Goal: Communication & Community: Ask a question

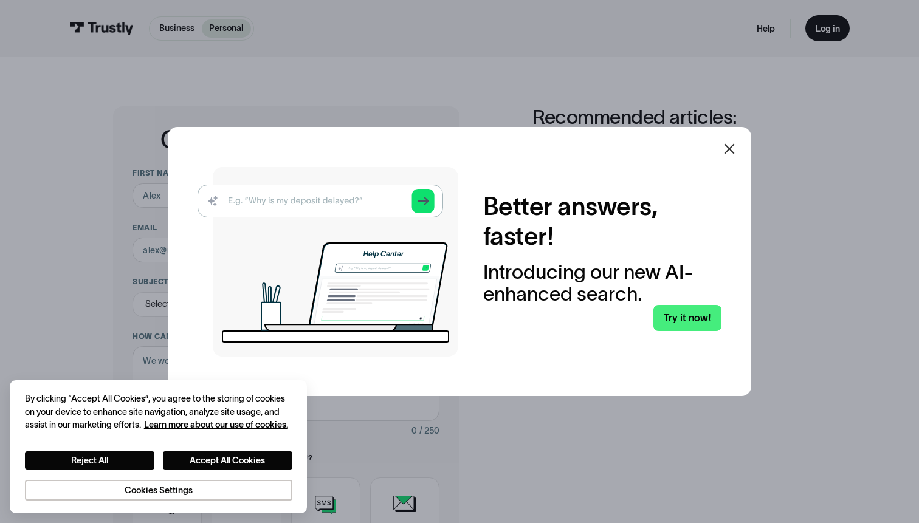
click at [728, 149] on icon at bounding box center [729, 149] width 15 height 15
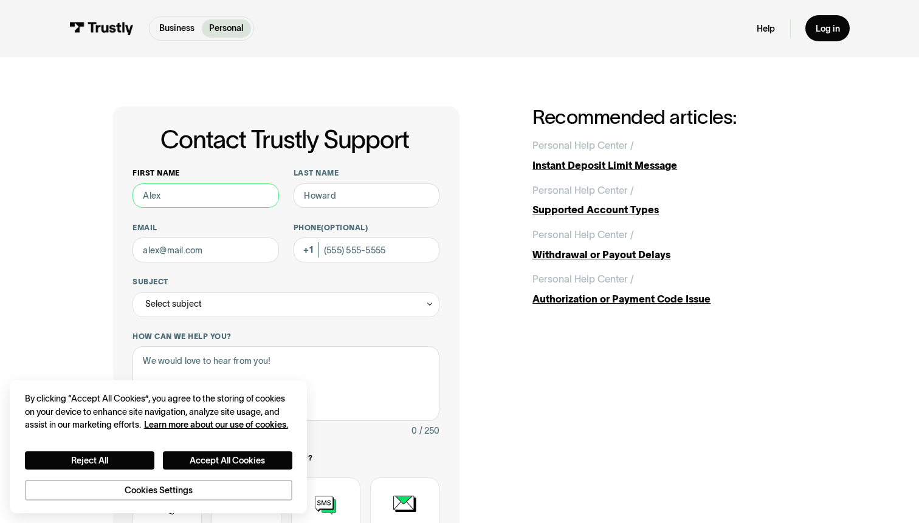
click at [202, 196] on input "First name" at bounding box center [206, 196] width 146 height 25
type input "[PERSON_NAME]"
type input "[DOMAIN_NAME][EMAIL_ADDRESS][DOMAIN_NAME]"
click at [336, 252] on input "Phone (Optional)" at bounding box center [367, 250] width 146 height 25
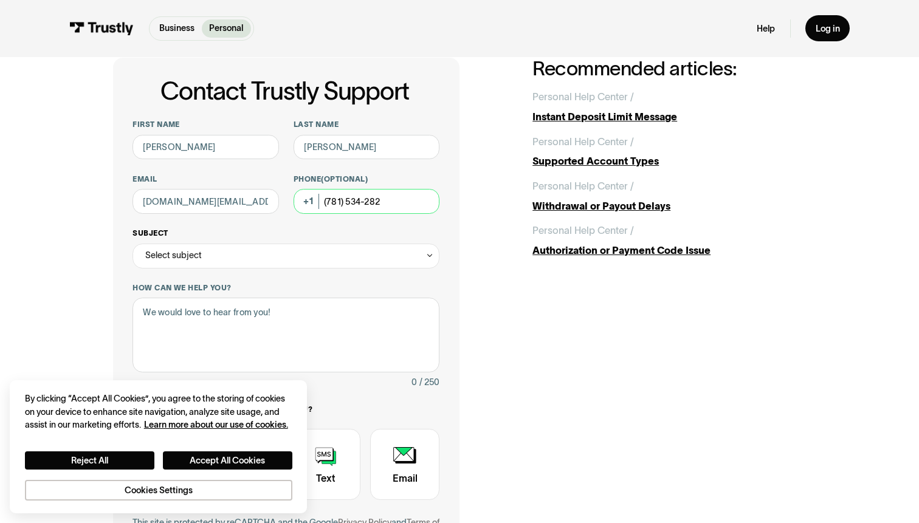
scroll to position [63, 0]
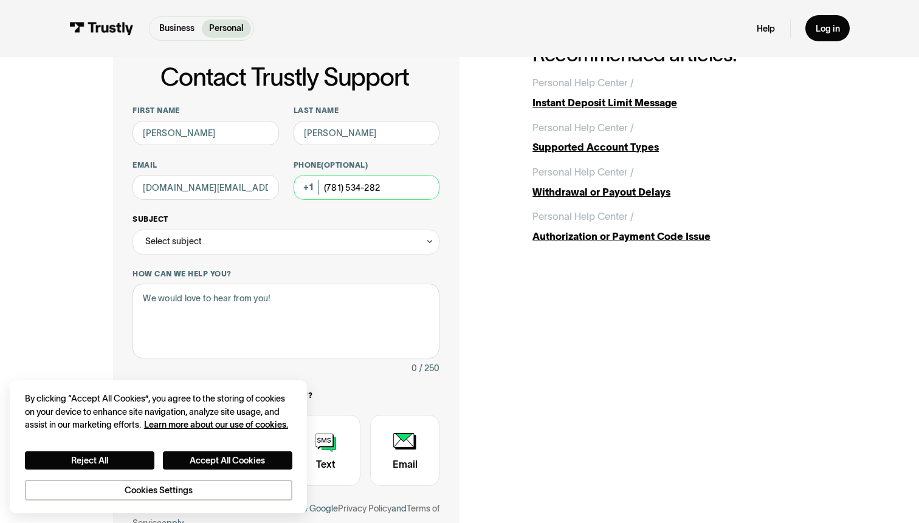
type input "(781) 534-282"
click at [260, 245] on div "Select subject" at bounding box center [286, 242] width 307 height 25
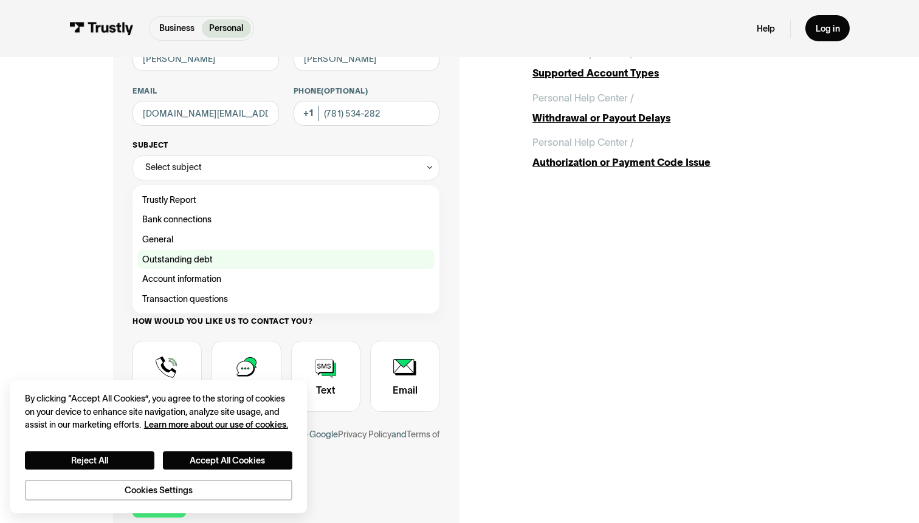
scroll to position [138, 0]
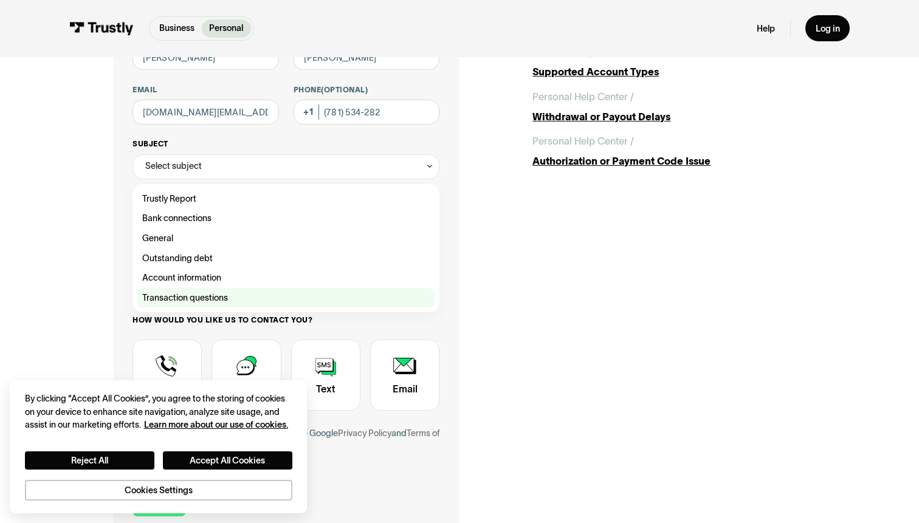
click at [202, 297] on div "Contact Trustly Support" at bounding box center [285, 298] width 297 height 20
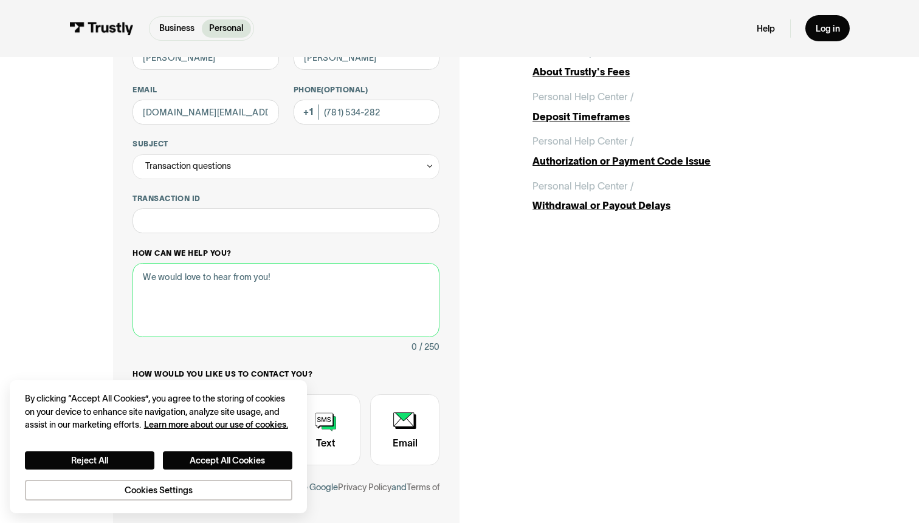
click at [223, 289] on textarea "How can we help you?" at bounding box center [286, 300] width 307 height 74
click at [219, 222] on input "Transaction ID" at bounding box center [286, 220] width 307 height 25
click at [204, 170] on div "Transaction questions" at bounding box center [188, 166] width 86 height 15
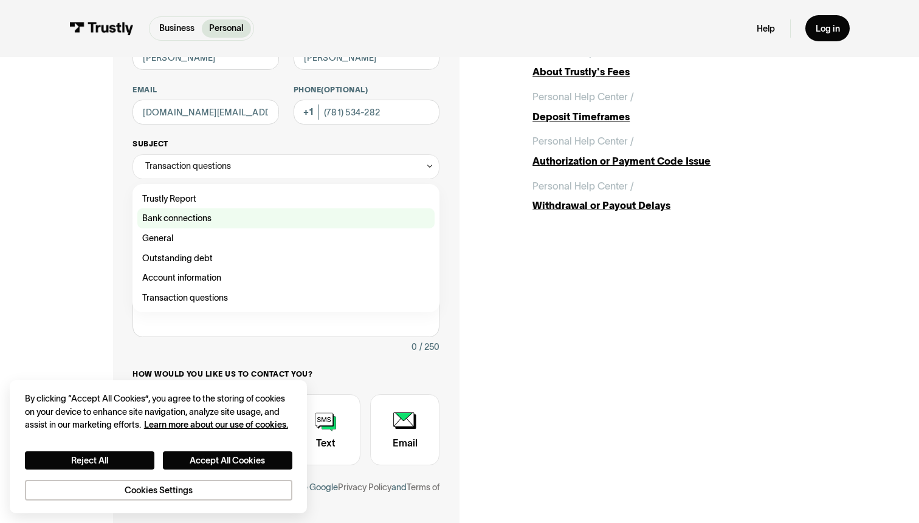
click at [188, 214] on div "Contact Trustly Support" at bounding box center [285, 218] width 297 height 20
type input "**********"
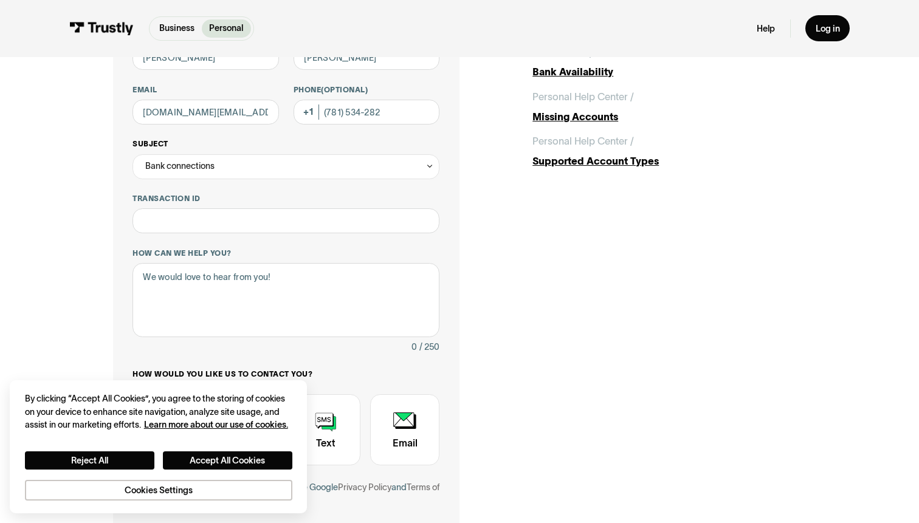
click at [194, 169] on div "Bank connections" at bounding box center [179, 166] width 69 height 15
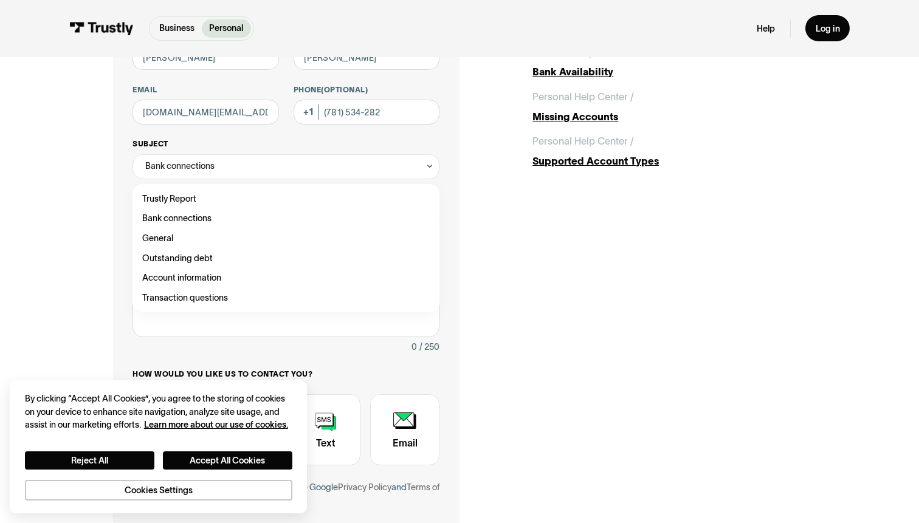
click at [202, 153] on div "**********" at bounding box center [286, 159] width 307 height 40
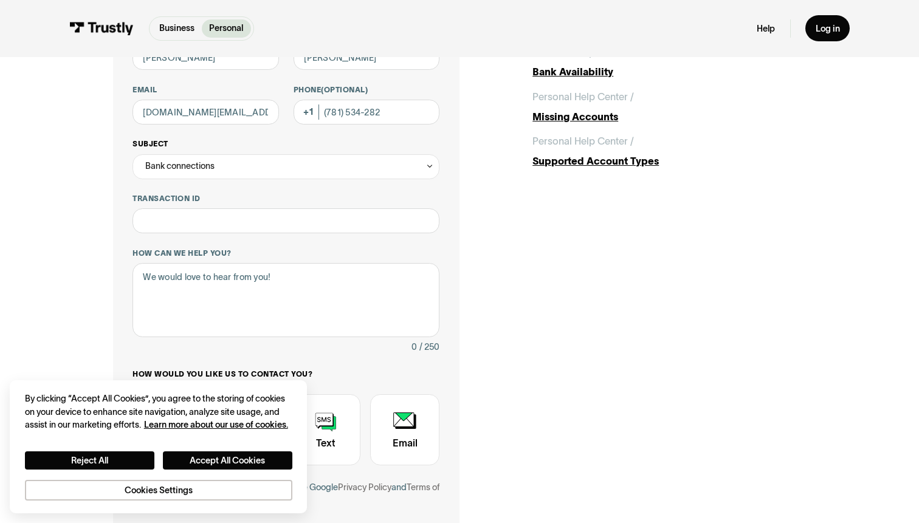
click at [202, 162] on div "Bank connections" at bounding box center [179, 166] width 69 height 15
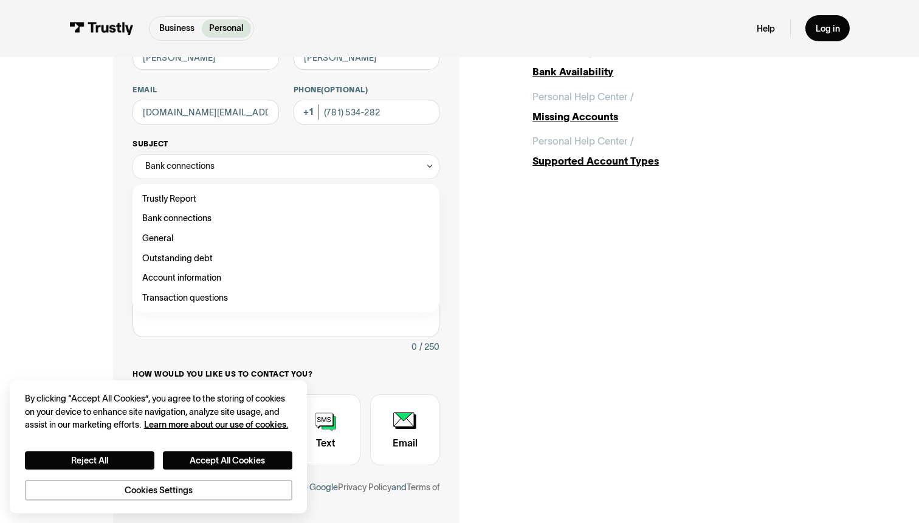
click at [202, 162] on div "Bank connections" at bounding box center [179, 166] width 69 height 15
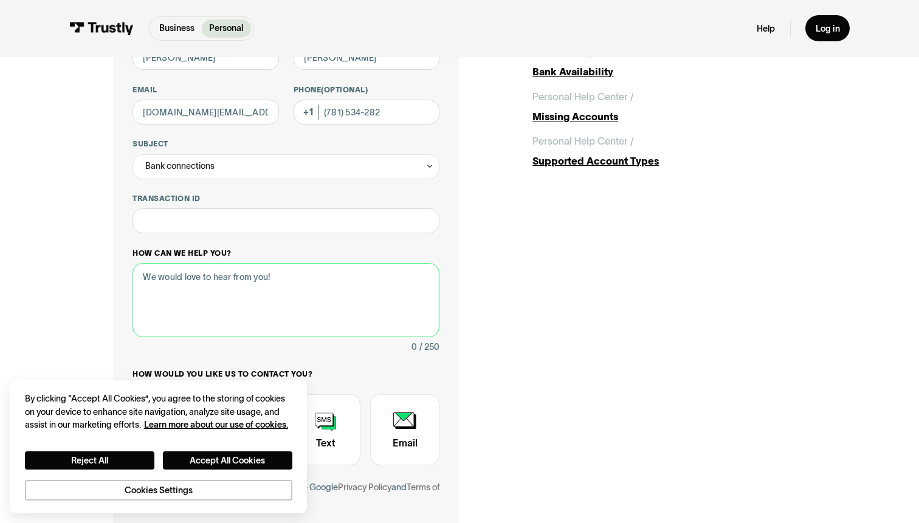
click at [181, 281] on textarea "How can we help you?" at bounding box center [286, 300] width 307 height 74
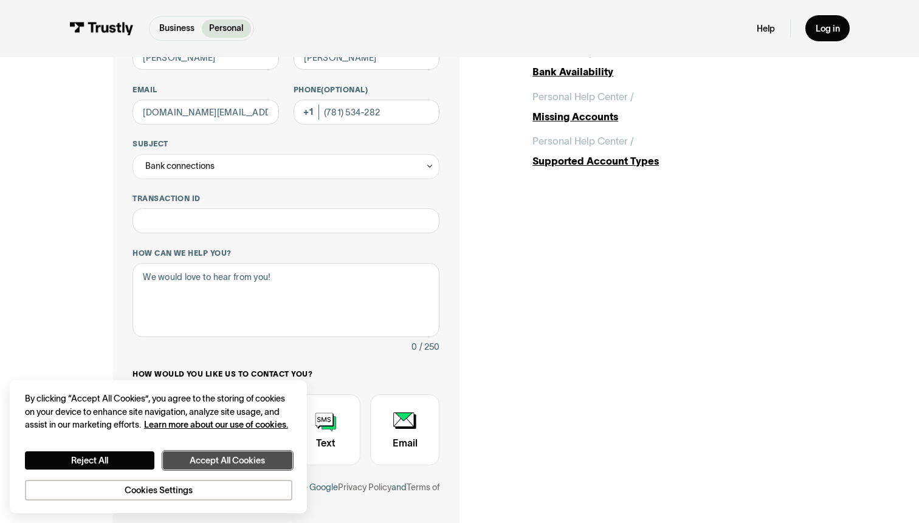
click at [215, 463] on button "Accept All Cookies" at bounding box center [227, 461] width 129 height 19
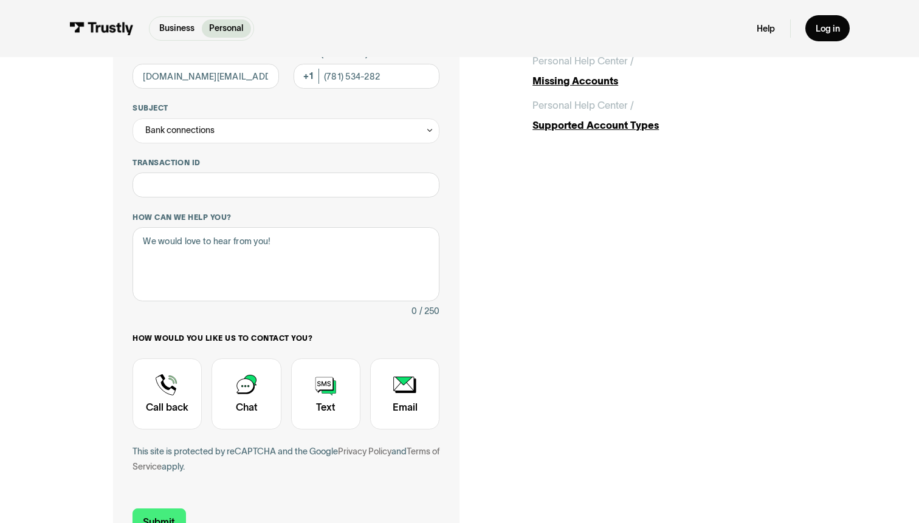
scroll to position [174, 0]
click at [331, 385] on div "Contact Trustly Support" at bounding box center [325, 393] width 69 height 71
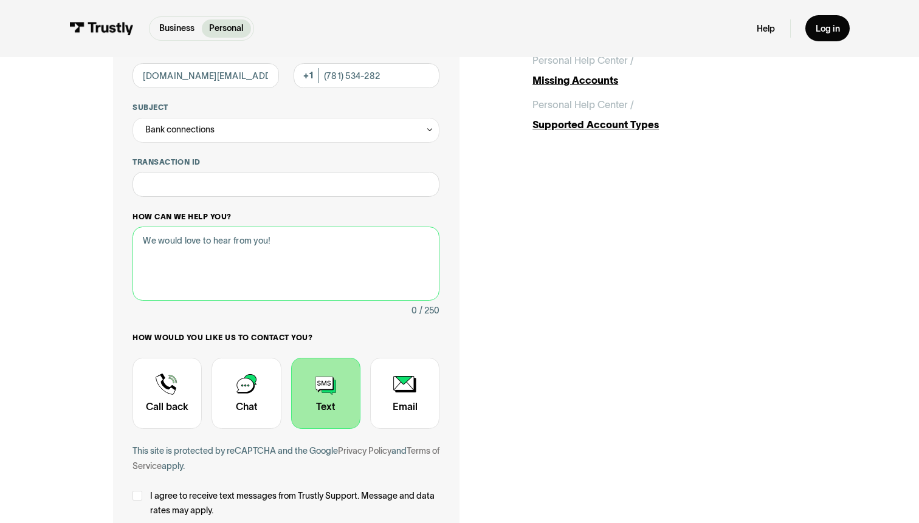
click at [280, 257] on textarea "How can we help you?" at bounding box center [286, 264] width 307 height 74
click at [430, 243] on textarea "I am unable to add my bank account to Prophet Exchange sportsbook." at bounding box center [286, 264] width 307 height 74
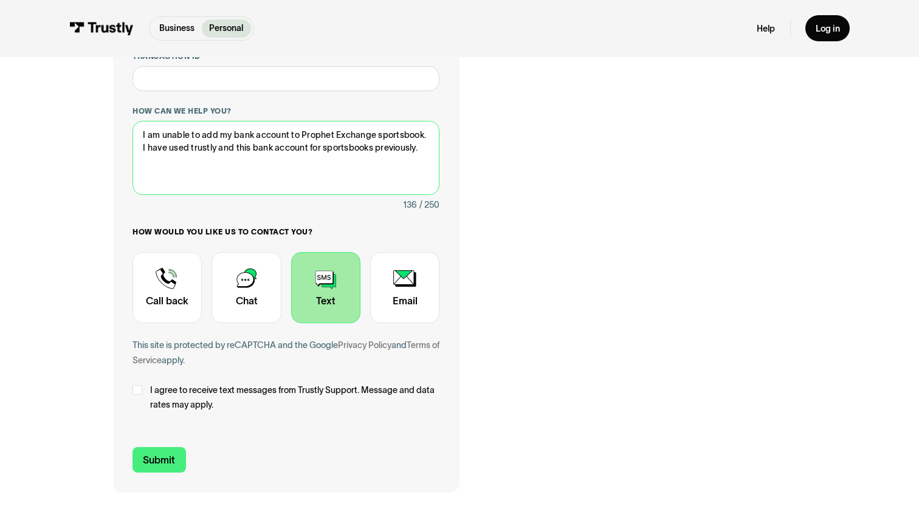
scroll to position [287, 0]
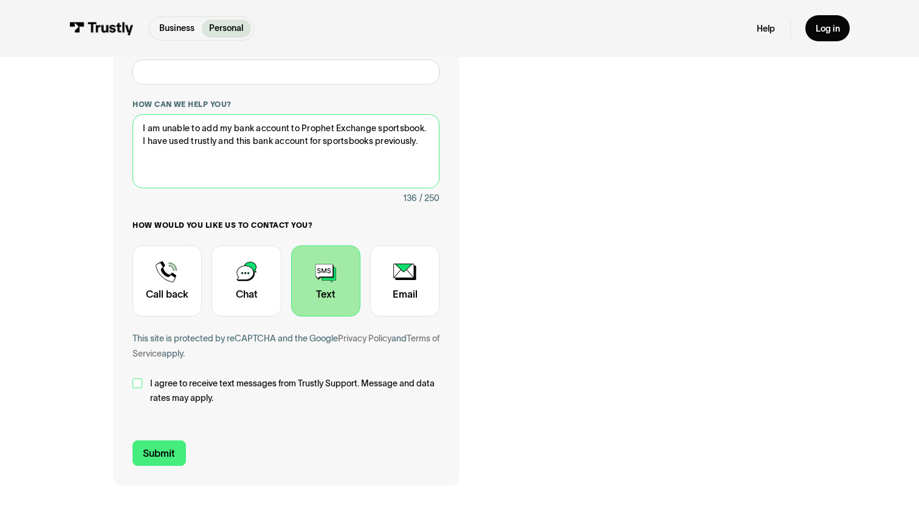
type textarea "I am unable to add my bank account to Prophet Exchange sportsbook. I have used …"
click at [137, 383] on div "Contact Trustly Support" at bounding box center [138, 384] width 10 height 10
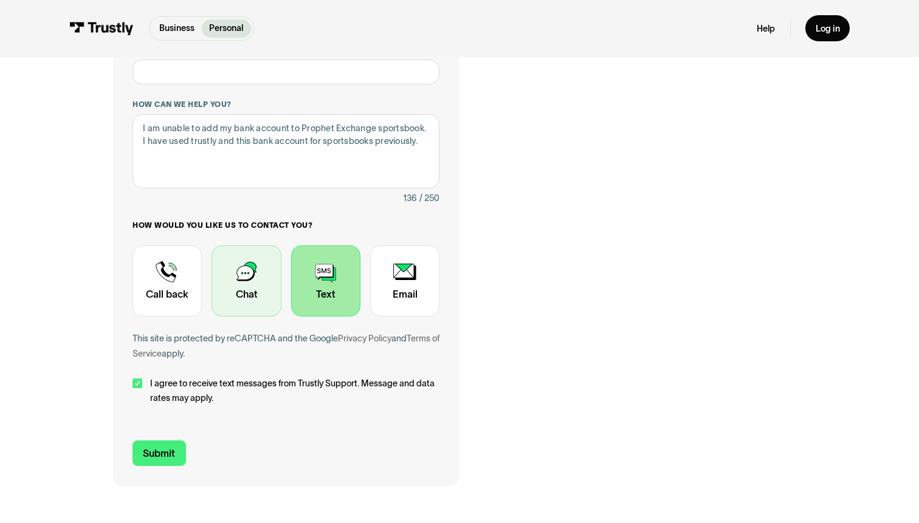
click at [239, 281] on div "Contact Trustly Support" at bounding box center [246, 281] width 69 height 71
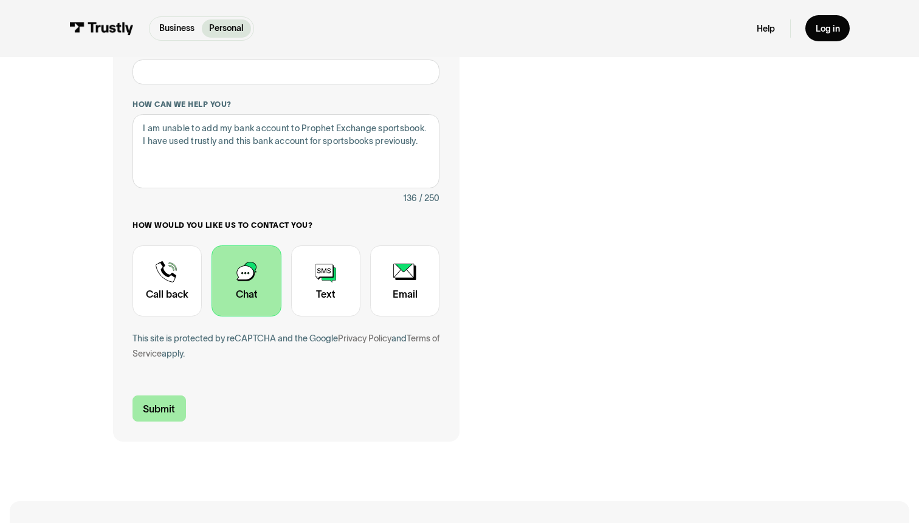
click at [156, 408] on input "Submit" at bounding box center [159, 409] width 53 height 26
type input "+1781534282"
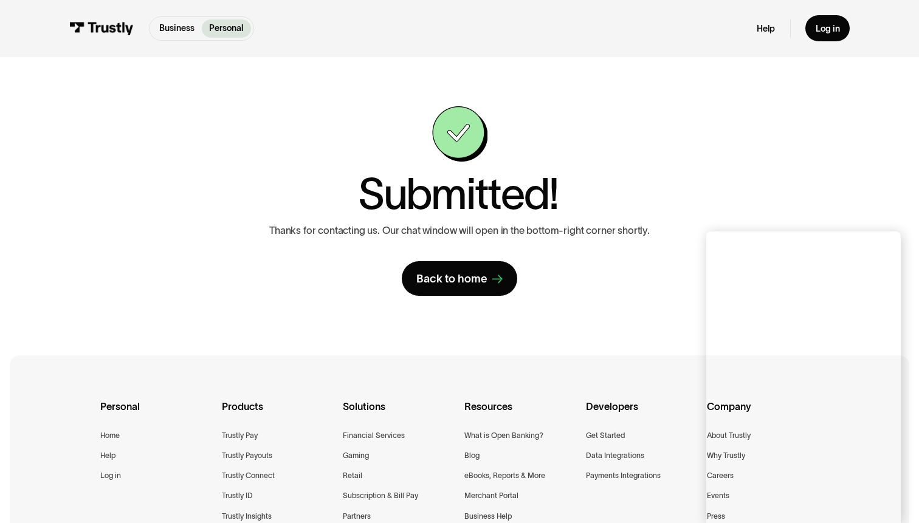
scroll to position [14, 0]
